Goal: Information Seeking & Learning: Find specific fact

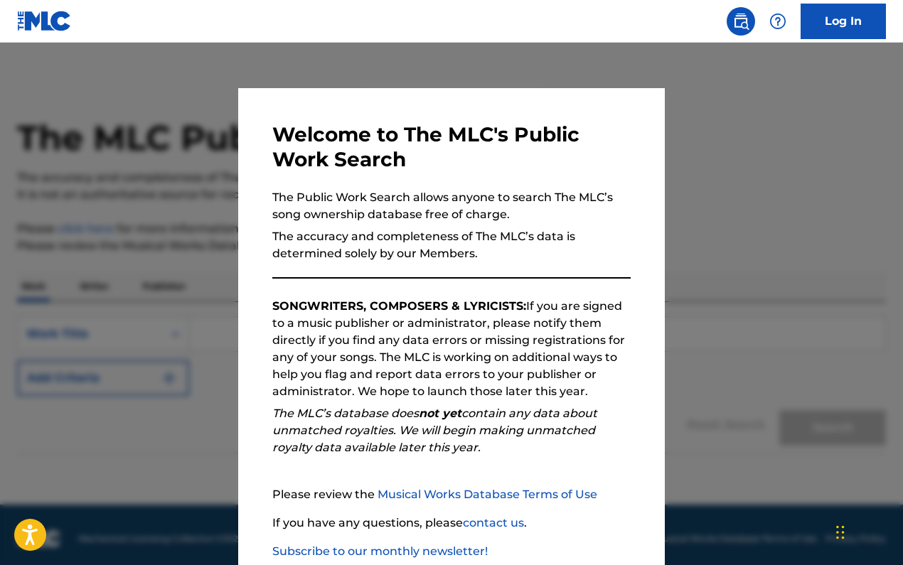
scroll to position [85, 0]
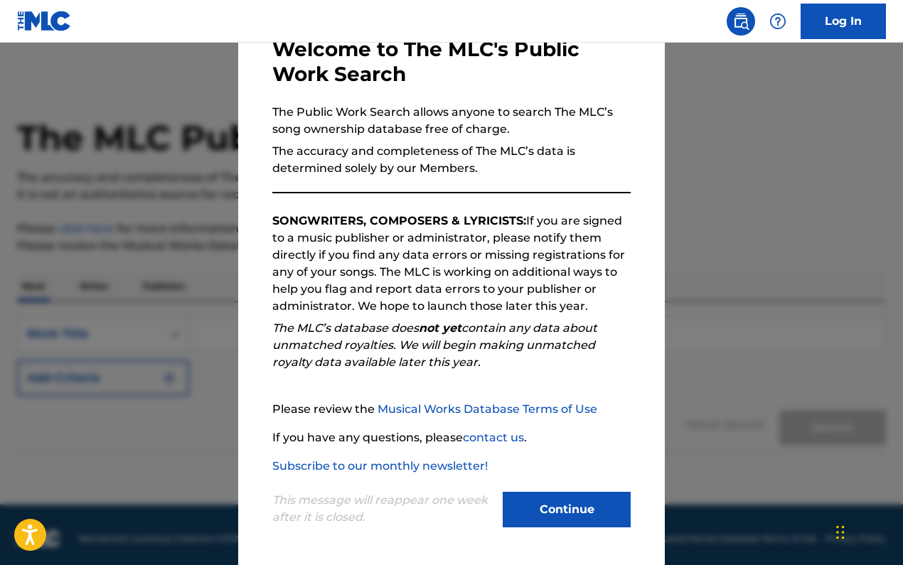
click at [569, 513] on button "Continue" at bounding box center [567, 510] width 128 height 36
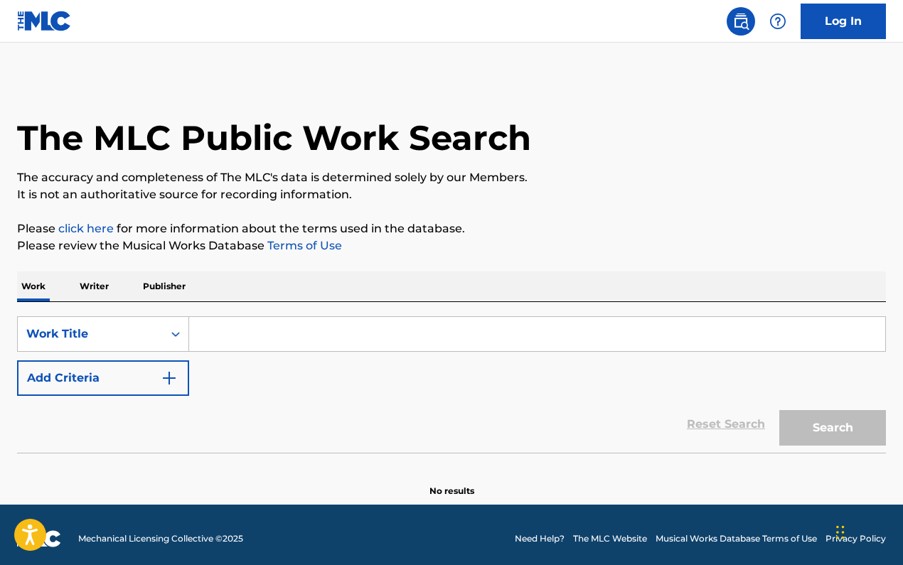
click at [318, 338] on input "Search Form" at bounding box center [537, 334] width 696 height 34
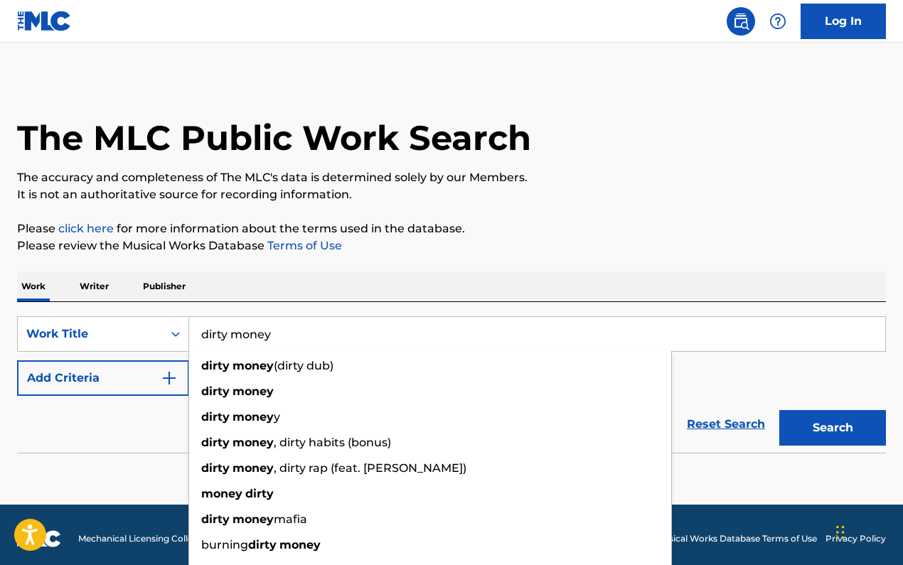
type input "dirty money"
click at [417, 282] on div "Work Writer Publisher" at bounding box center [451, 287] width 869 height 30
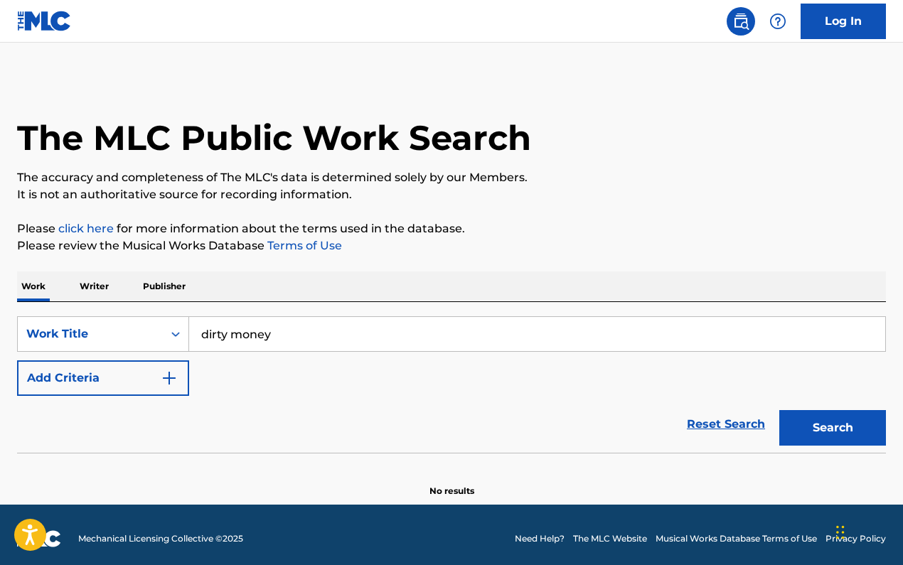
click at [818, 434] on button "Search" at bounding box center [832, 428] width 107 height 36
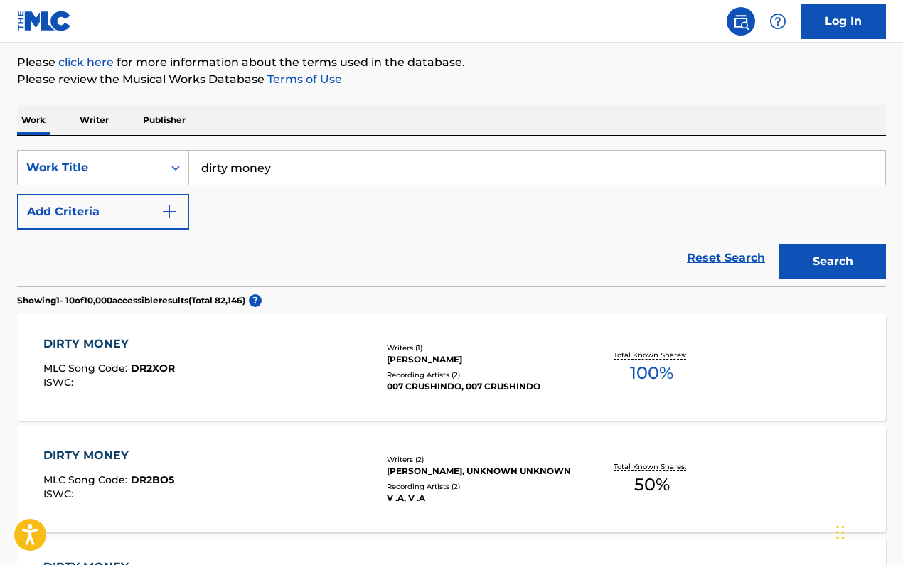
scroll to position [0, 0]
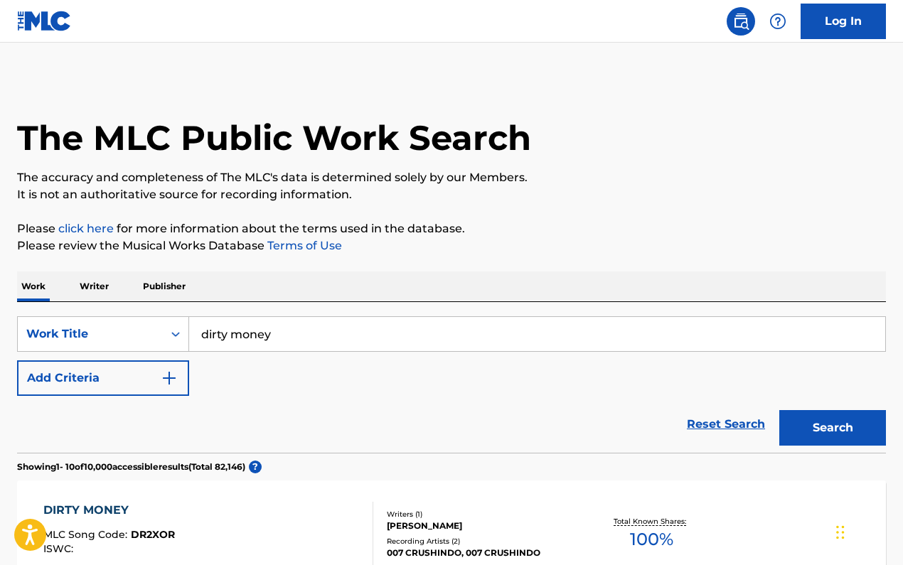
click at [77, 384] on button "Add Criteria" at bounding box center [103, 378] width 172 height 36
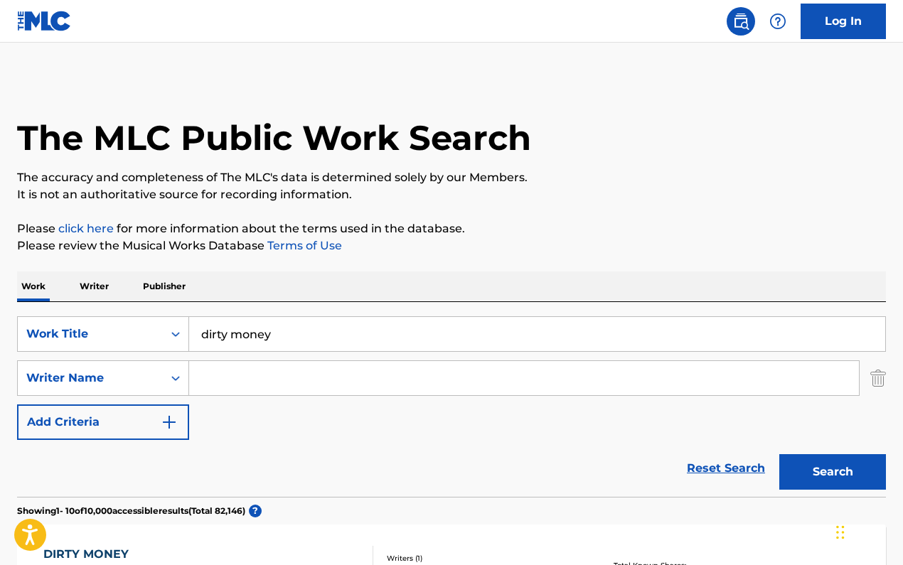
click at [272, 383] on input "Search Form" at bounding box center [524, 378] width 670 height 34
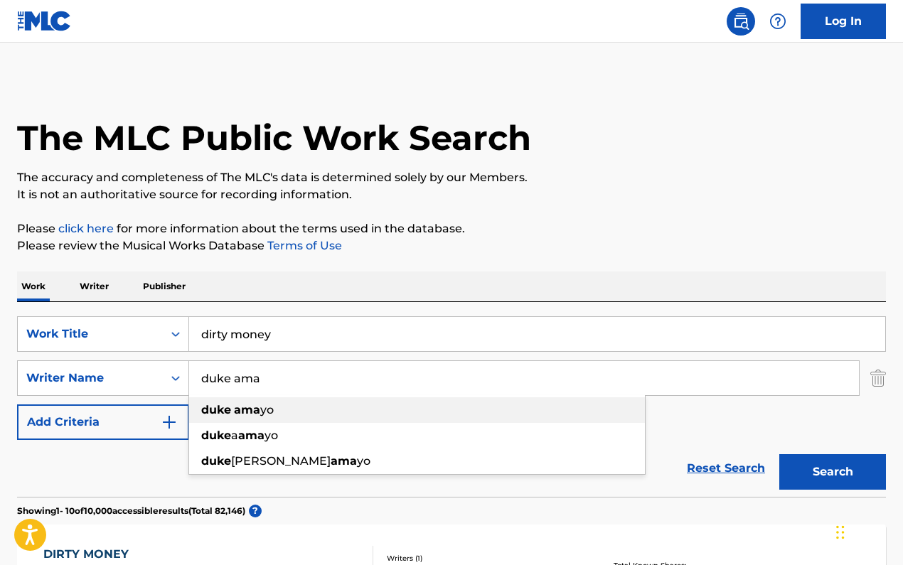
click at [223, 402] on div "duke ama yo" at bounding box center [417, 410] width 456 height 26
type input "[PERSON_NAME]"
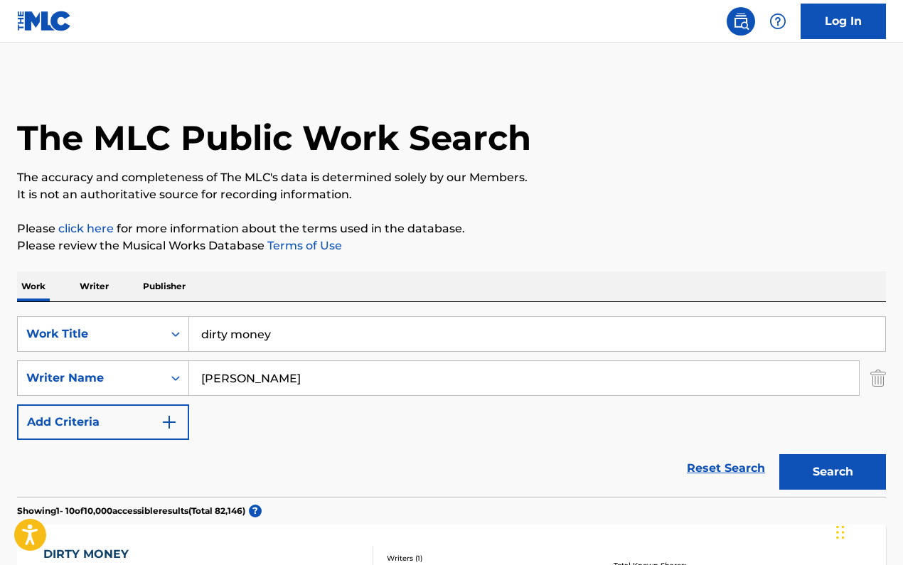
click at [822, 467] on button "Search" at bounding box center [832, 472] width 107 height 36
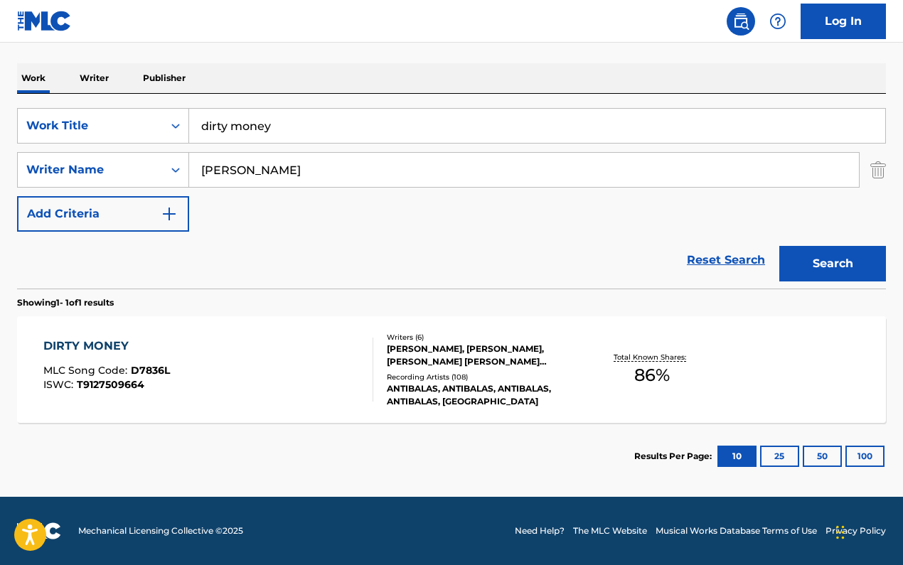
scroll to position [208, 0]
click at [341, 353] on div "DIRTY MONEY MLC Song Code : D7836L ISWC : T9127509664" at bounding box center [208, 370] width 330 height 64
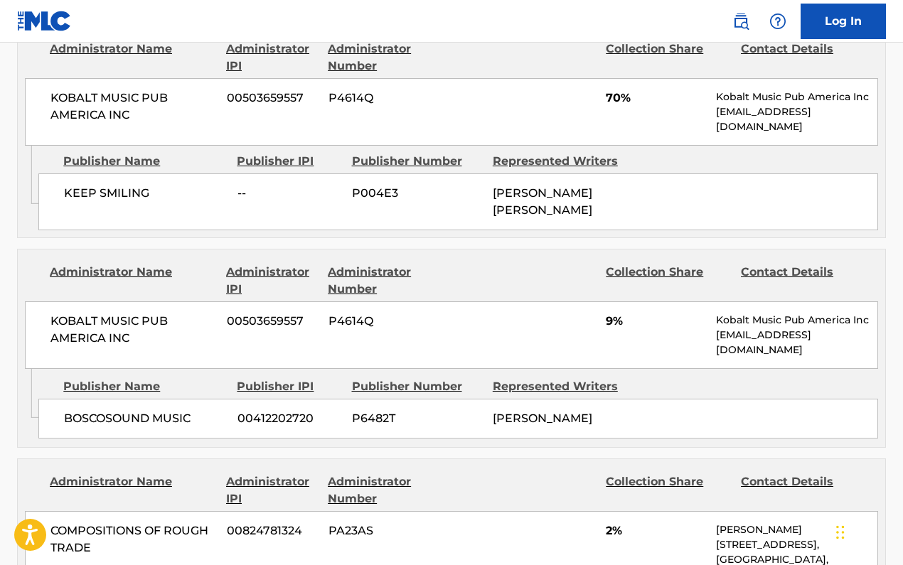
scroll to position [1492, 0]
